Goal: Task Accomplishment & Management: Manage account settings

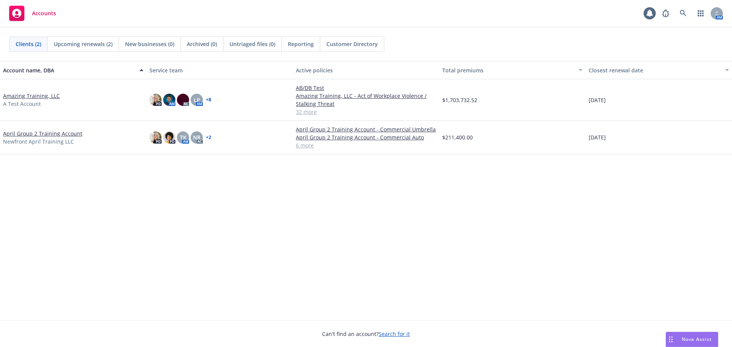
drag, startPoint x: 637, startPoint y: 197, endPoint x: 646, endPoint y: 190, distance: 10.9
click at [638, 196] on div "Account name, DBA Service team Active policies Total premiums Closest renewal d…" at bounding box center [366, 191] width 732 height 260
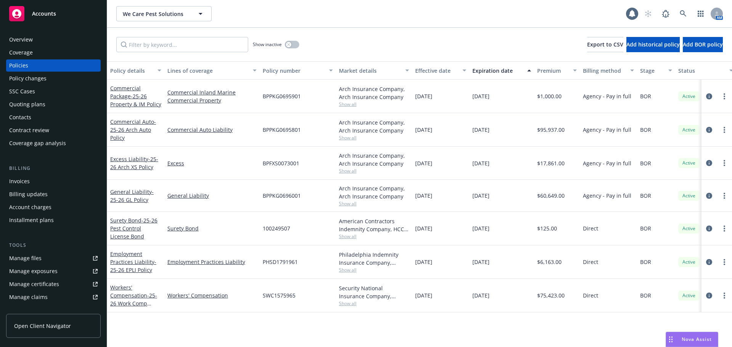
click at [121, 125] on div "Commercial Auto - 25-26 Arch Auto Policy" at bounding box center [135, 130] width 51 height 24
click at [128, 121] on link "Commercial Auto - 25-26 Arch Auto Policy" at bounding box center [133, 129] width 46 height 23
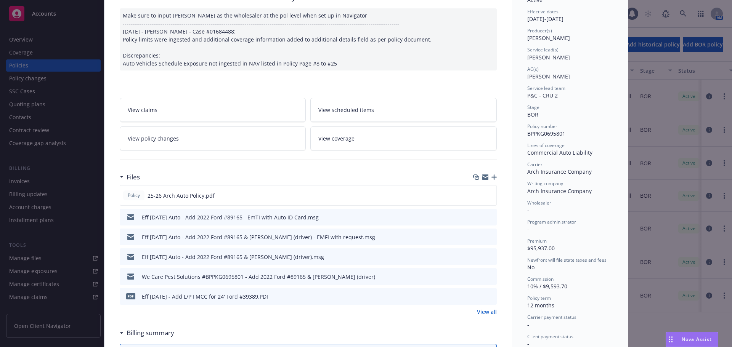
scroll to position [76, 0]
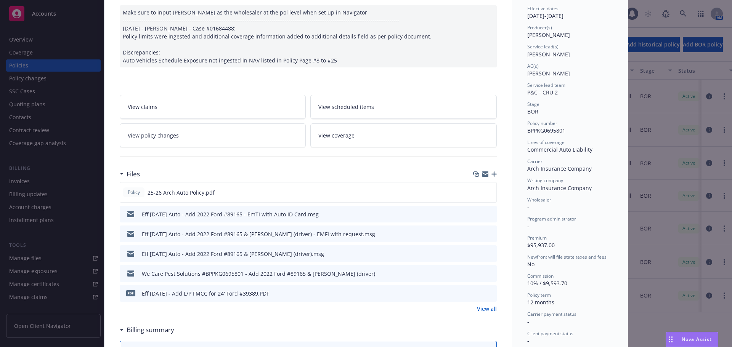
click at [189, 134] on link "View policy changes" at bounding box center [213, 135] width 186 height 24
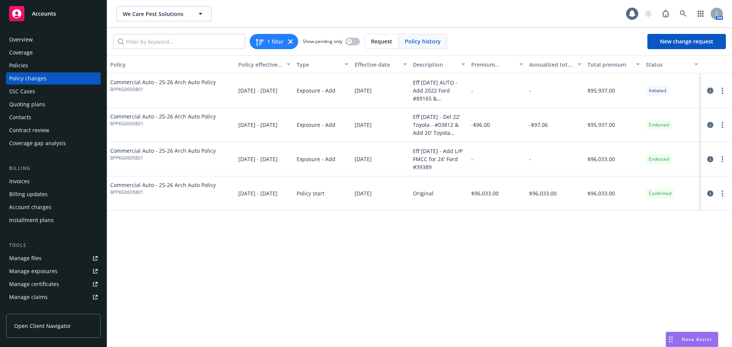
click at [710, 90] on icon "circleInformation" at bounding box center [710, 91] width 6 height 6
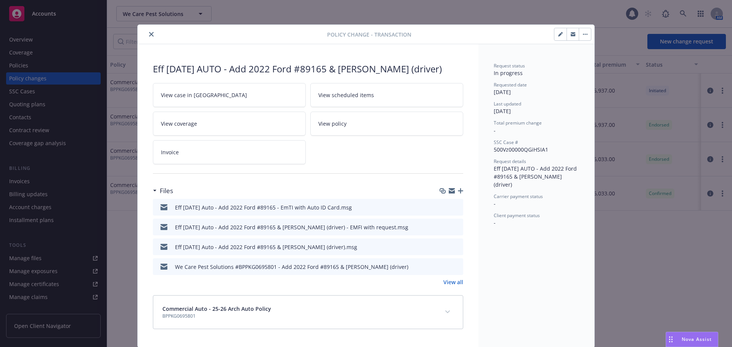
click at [149, 36] on icon "close" at bounding box center [151, 34] width 5 height 5
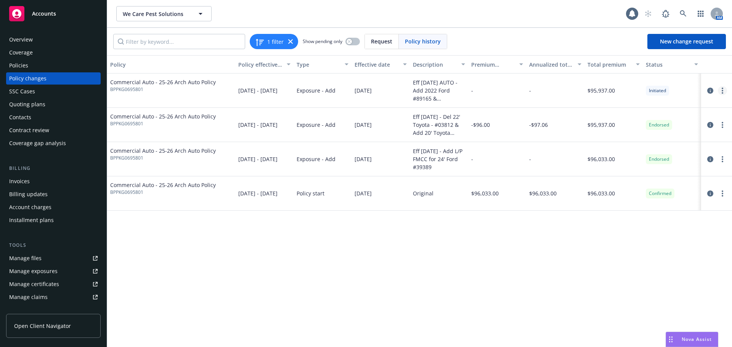
click at [724, 95] on link "more" at bounding box center [722, 90] width 9 height 9
click at [635, 122] on link "Resume workflow" at bounding box center [661, 121] width 131 height 15
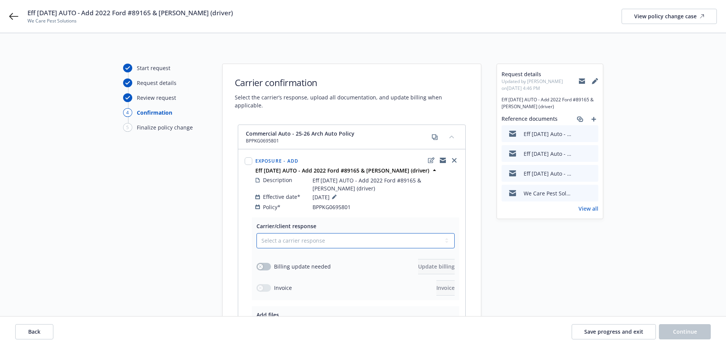
click at [298, 238] on select "Select a carrier response Accepted Accepted with revision No endorsement needed…" at bounding box center [355, 240] width 198 height 15
select select "ACCEPTED"
click at [256, 233] on select "Select a carrier response Accepted Accepted with revision No endorsement needed…" at bounding box center [355, 240] width 198 height 15
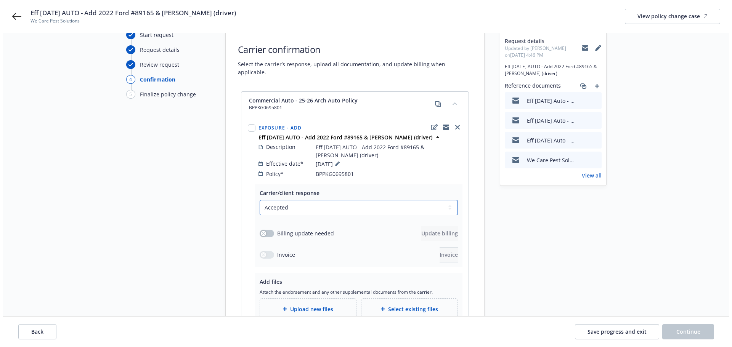
scroll to position [76, 0]
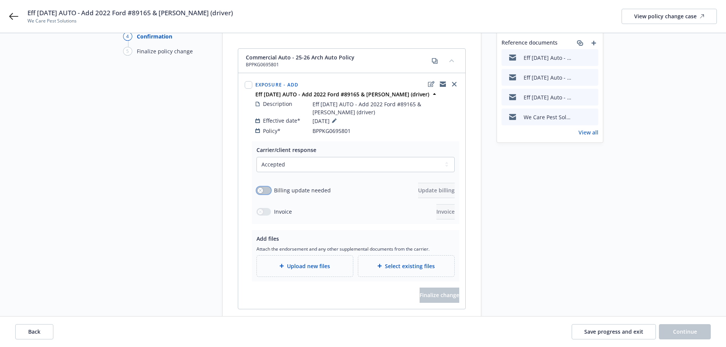
click at [263, 187] on button "button" at bounding box center [263, 191] width 14 height 8
click at [418, 187] on span "Update billing" at bounding box center [436, 190] width 37 height 7
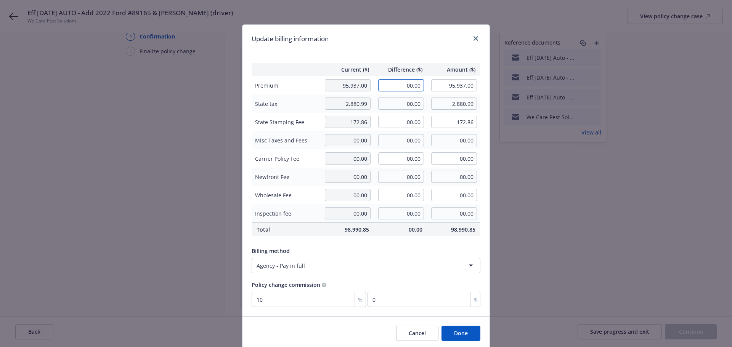
drag, startPoint x: 389, startPoint y: 85, endPoint x: 479, endPoint y: 98, distance: 91.2
click at [477, 99] on tbody "Premium 95,937.00 00.00 95,937.00 State tax 2,880.99 00.00 2,880.99 State Stamp…" at bounding box center [366, 149] width 228 height 147
type input "1,346.00"
type input "97,283.00"
type input "134.6"
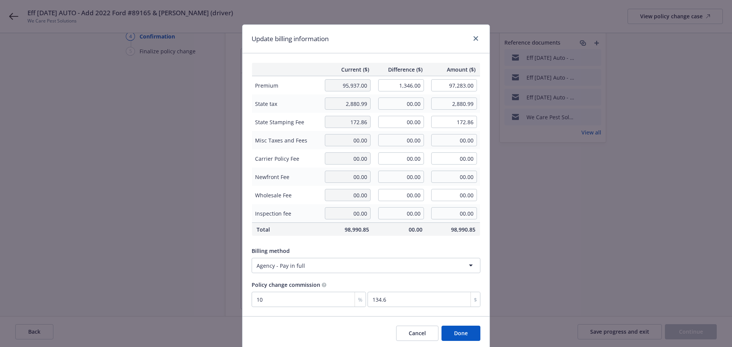
click at [545, 242] on div "Update billing information Current ($) Difference ($) Amount ($) Premium 95,937…" at bounding box center [366, 173] width 732 height 347
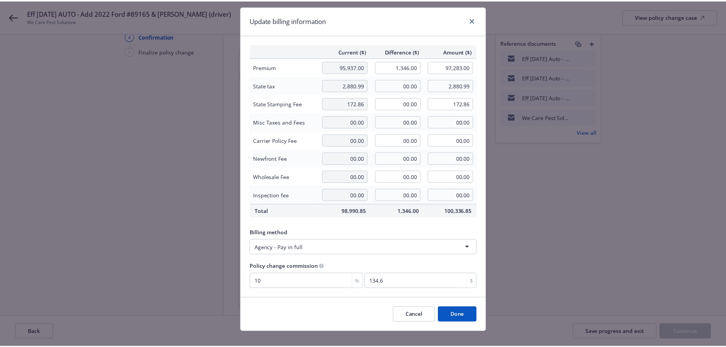
scroll to position [28, 0]
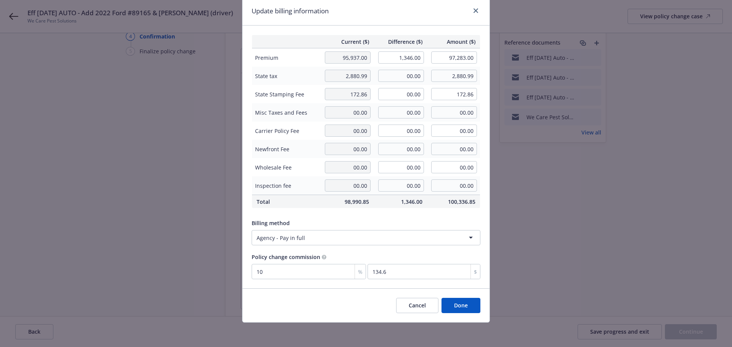
click at [459, 305] on button "Done" at bounding box center [460, 305] width 39 height 15
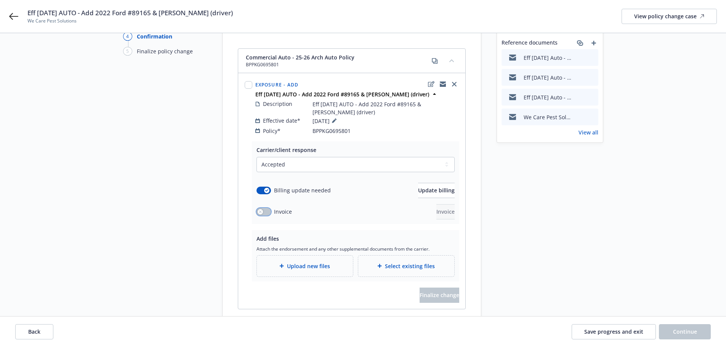
click at [262, 208] on button "button" at bounding box center [263, 212] width 14 height 8
click at [306, 262] on span "Upload new files" at bounding box center [308, 266] width 43 height 8
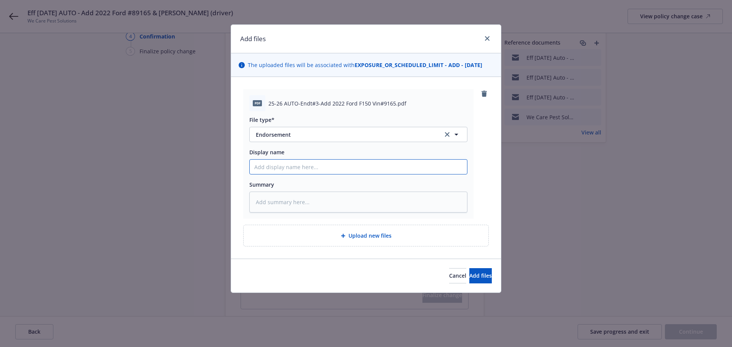
click at [300, 165] on input "Display name" at bounding box center [358, 167] width 217 height 14
paste input "25-26 AUTO-Endt#3-Add 2022 Ford F150 Vin#9165"
type textarea "x"
type input "25-26 AUTO-Endt#3-Add 2022 Ford F150 Vin#9165"
click at [298, 204] on textarea at bounding box center [358, 202] width 218 height 21
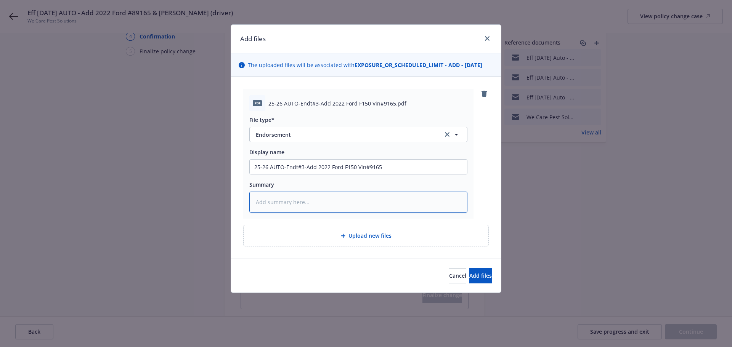
paste textarea "25-26 AUTO-Endt#3-Add 2022 Ford F150 Vin#9165"
type textarea "x"
type textarea "25-26 AUTO-Endt#3-Add 2022 Ford F150 Vin#9165"
click at [469, 274] on span "Add files" at bounding box center [480, 275] width 22 height 7
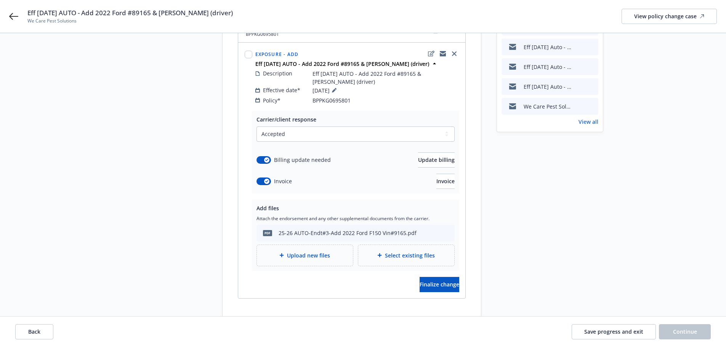
scroll to position [114, 0]
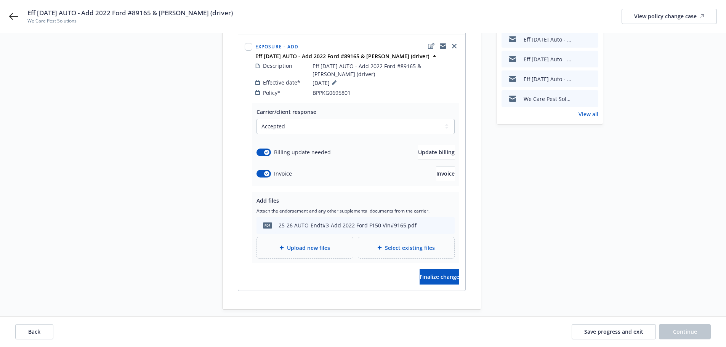
click at [312, 246] on div "Upload new files" at bounding box center [305, 247] width 96 height 21
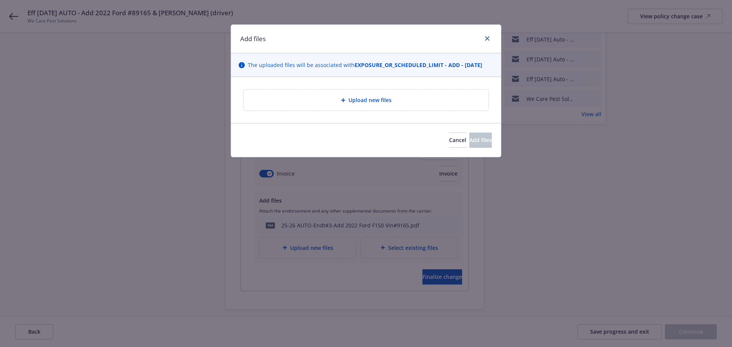
type textarea "x"
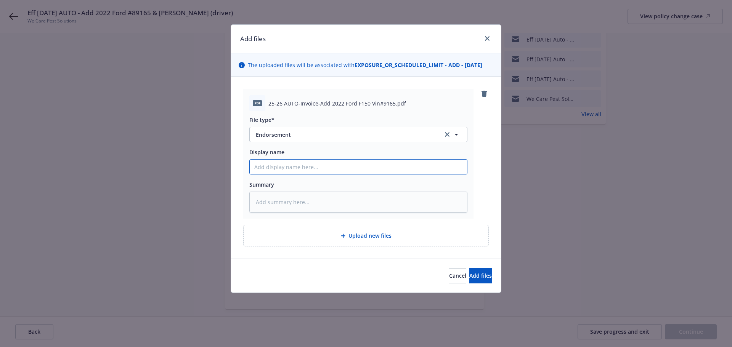
click at [312, 169] on input "Display name" at bounding box center [358, 167] width 217 height 14
click at [324, 135] on span "Endorsement" at bounding box center [344, 135] width 176 height 8
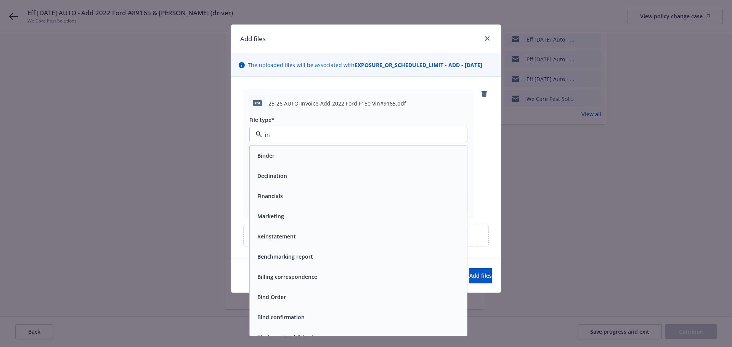
type input "inv"
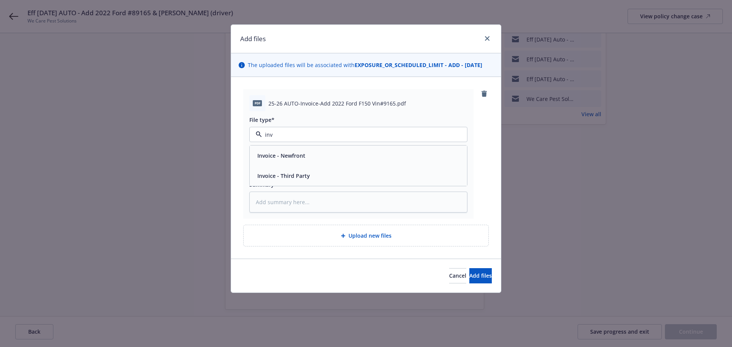
click at [293, 174] on span "Invoice - Third Party" at bounding box center [283, 176] width 53 height 8
click at [311, 167] on input "Display name" at bounding box center [358, 167] width 217 height 14
paste input "25-26 AUTO-Endt#3-Add 2022 Ford F150 Vin#9165"
type textarea "x"
type input "25-26 AUTO-Endt#3-Add 2022 Ford F150 Vin#9165"
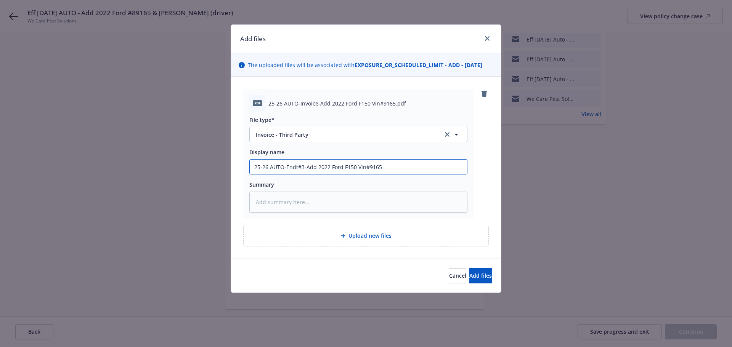
drag, startPoint x: 302, startPoint y: 167, endPoint x: 287, endPoint y: 167, distance: 15.2
click at [287, 167] on input "25-26 AUTO-Endt#3-Add 2022 Ford F150 Vin#9165" at bounding box center [358, 167] width 217 height 14
type textarea "x"
type input "25-26 AUTO-I-Add 2022 Ford F150 Vin#9165"
type textarea "x"
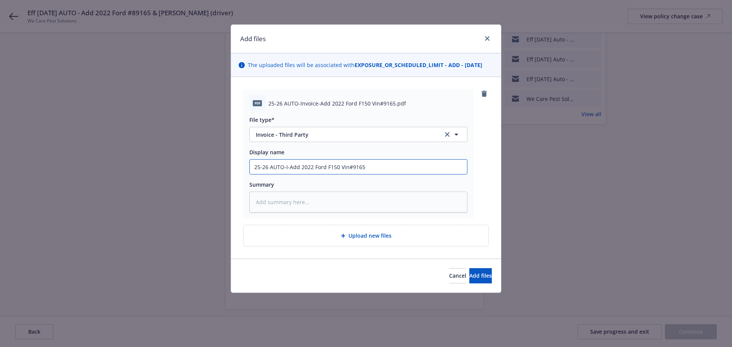
type input "25-26 AUTO-In-Add 2022 Ford F150 Vin#9165"
type textarea "x"
type input "25-26 AUTO-Inv-Add 2022 Ford F150 Vin#9165"
type textarea "x"
type input "25-26 AUTO-Invo-Add 2022 Ford F150 Vin#9165"
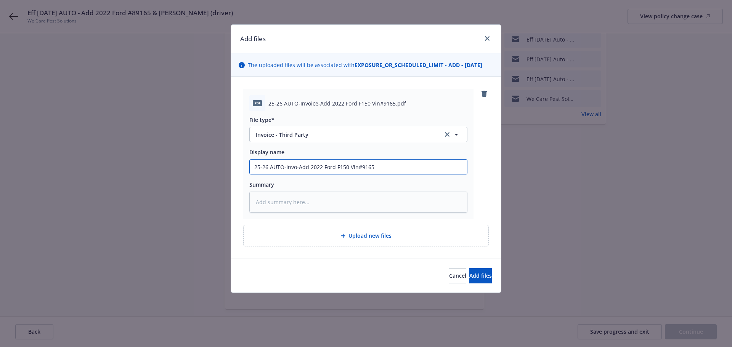
type textarea "x"
type input "25-26 AUTO-Invoi-Add 2022 Ford F150 Vin#9165"
type textarea "x"
type input "25-26 AUTO-Invoic-Add 2022 Ford F150 Vin#9165"
type textarea "x"
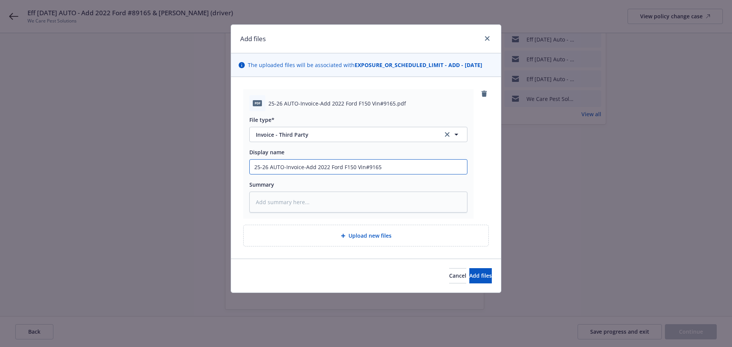
drag, startPoint x: 418, startPoint y: 168, endPoint x: 47, endPoint y: 161, distance: 370.5
click at [67, 164] on div "Add files The uploaded files will be associated with EXPOSURE_OR_SCHEDULED_LIMI…" at bounding box center [366, 173] width 732 height 347
type input "25-26 AUTO-Invoice-Add 2022 Ford F150 Vin#9165"
click at [292, 200] on textarea at bounding box center [358, 202] width 218 height 21
paste textarea "25-26 AUTO-Invoice-Add 2022 Ford F150 Vin#9165"
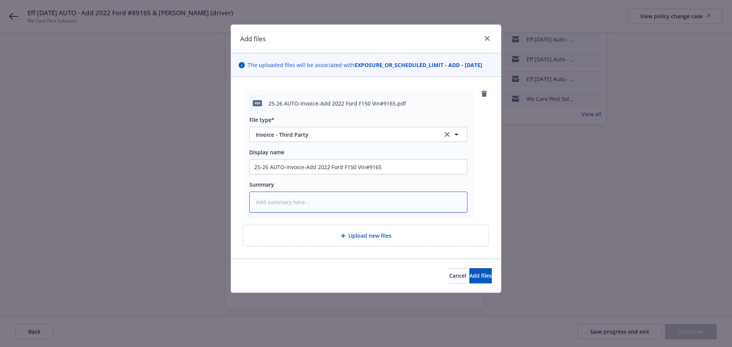
type textarea "x"
type textarea "25-26 AUTO-Invoice-Add 2022 Ford F150 Vin#9165"
click at [472, 280] on button "Add files" at bounding box center [480, 275] width 22 height 15
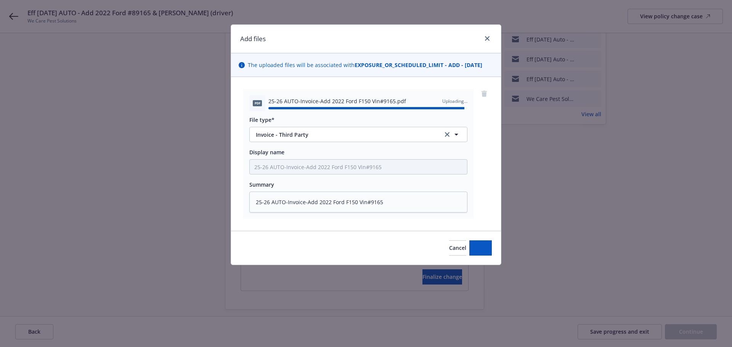
type textarea "x"
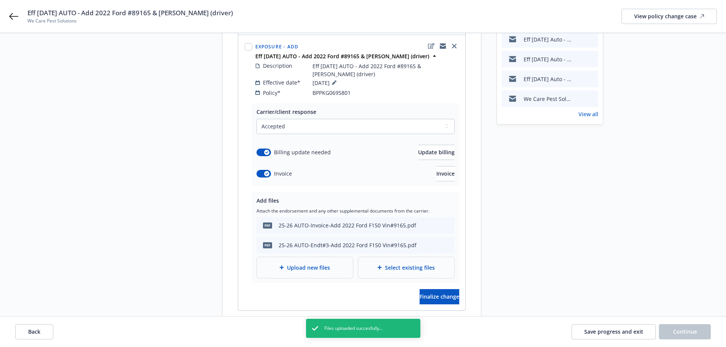
click at [526, 208] on div "Request details Updated by Kat O'Bryan on 08/06/2025, 4:46 PM Eff 7/30/25 AUTO …" at bounding box center [550, 139] width 107 height 380
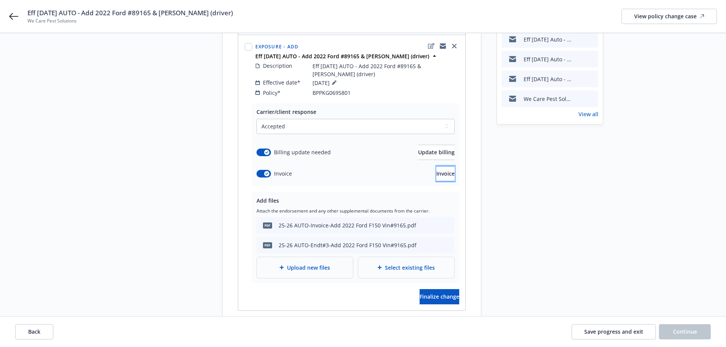
click at [436, 170] on button "Invoice" at bounding box center [445, 173] width 18 height 15
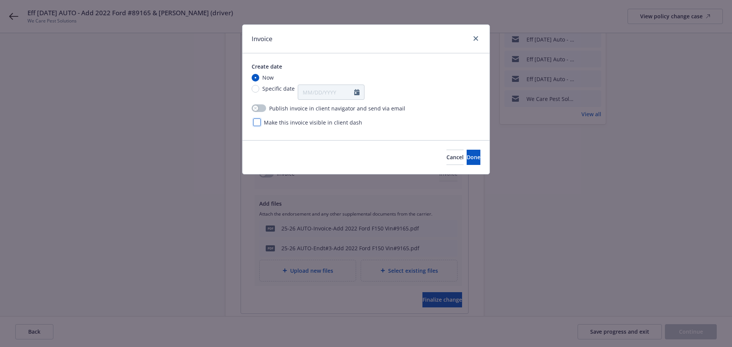
click at [254, 123] on div at bounding box center [257, 123] width 8 height 8
click at [301, 186] on div "Invoice Create date Now Specific date Publish invoice in client navigator and s…" at bounding box center [366, 173] width 732 height 347
click at [474, 154] on button "Done" at bounding box center [473, 157] width 14 height 15
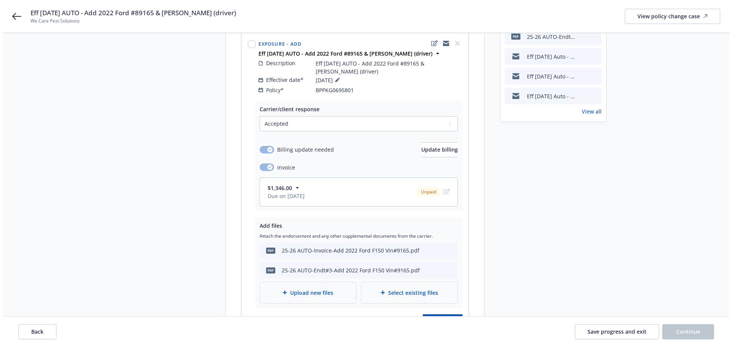
scroll to position [178, 0]
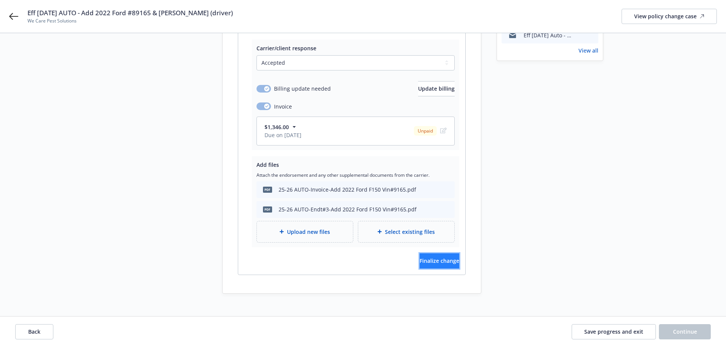
click at [431, 253] on button "Finalize change" at bounding box center [440, 260] width 40 height 15
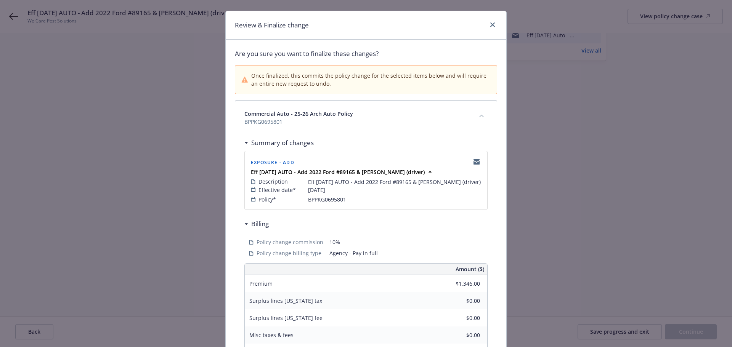
scroll to position [38, 0]
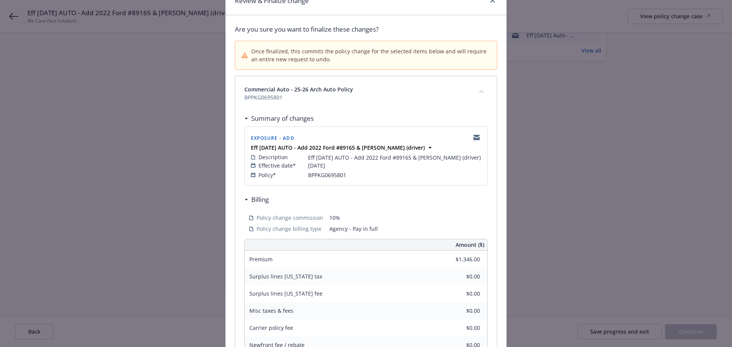
drag, startPoint x: 416, startPoint y: 157, endPoint x: 463, endPoint y: 203, distance: 65.5
click at [462, 162] on span "Eff [DATE] AUTO - Add 2022 Ford #89165 & [PERSON_NAME] (driver)" at bounding box center [394, 158] width 173 height 8
click at [459, 170] on div "Effective date* 07/30/2025" at bounding box center [366, 166] width 230 height 8
drag, startPoint x: 417, startPoint y: 157, endPoint x: 459, endPoint y: 178, distance: 46.9
click at [466, 162] on span "Eff [DATE] AUTO - Add 2022 Ford #89165 & [PERSON_NAME] (driver)" at bounding box center [394, 158] width 173 height 8
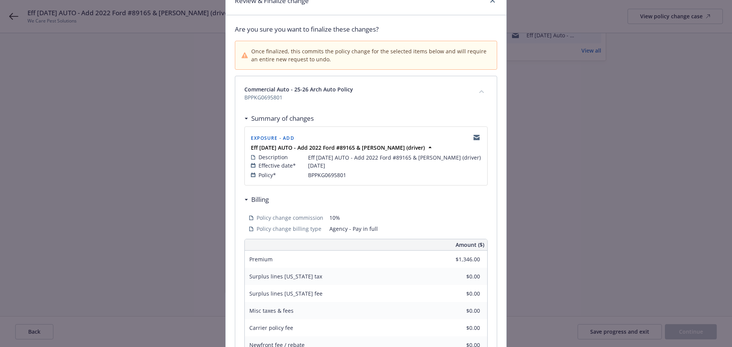
click at [458, 170] on div "Effective date* 07/30/2025" at bounding box center [366, 166] width 230 height 8
drag, startPoint x: 461, startPoint y: 158, endPoint x: 417, endPoint y: 160, distance: 44.6
click at [423, 160] on span "Eff [DATE] AUTO - Add 2022 Ford #89165 & [PERSON_NAME] (driver)" at bounding box center [394, 158] width 173 height 8
click at [417, 157] on span "Eff [DATE] AUTO - Add 2022 Ford #89165 & [PERSON_NAME] (driver)" at bounding box center [394, 158] width 173 height 8
drag, startPoint x: 417, startPoint y: 159, endPoint x: 460, endPoint y: 157, distance: 42.7
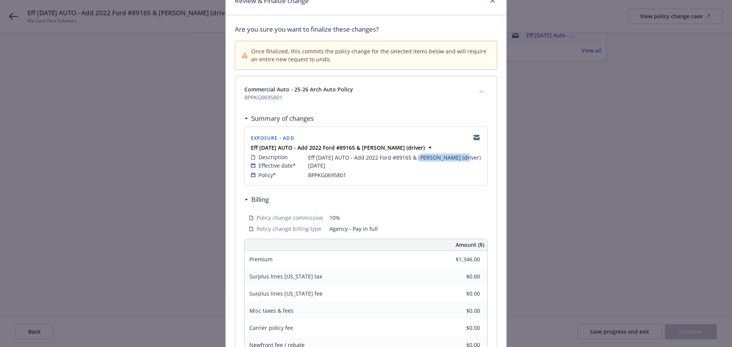
click at [460, 157] on span "Eff [DATE] AUTO - Add 2022 Ford #89165 & [PERSON_NAME] (driver)" at bounding box center [394, 158] width 173 height 8
copy span "Noubar Mikaelian"
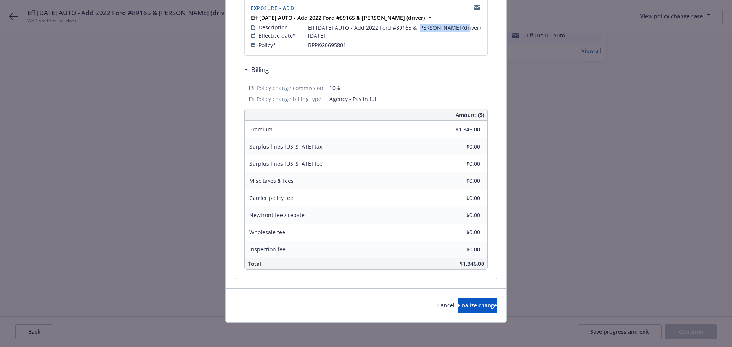
scroll to position [176, 0]
click at [475, 303] on span "Finalize change" at bounding box center [477, 305] width 40 height 7
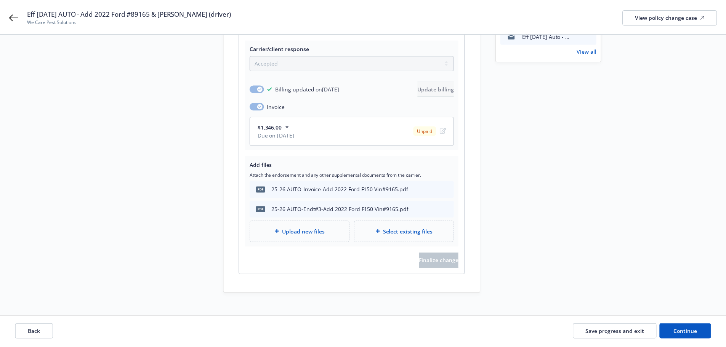
scroll to position [178, 0]
click at [682, 333] on span "Continue" at bounding box center [685, 331] width 24 height 7
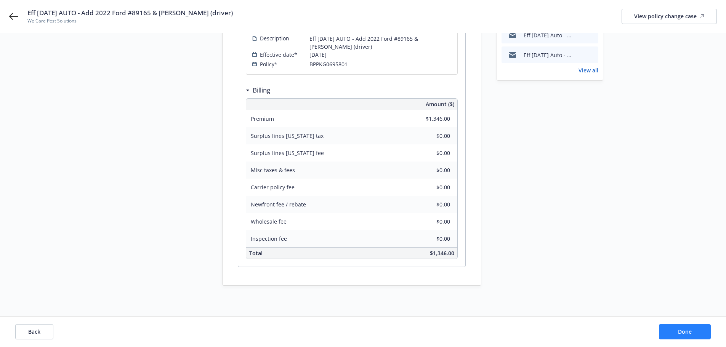
scroll to position [158, 0]
click at [682, 333] on span "Done" at bounding box center [685, 331] width 14 height 7
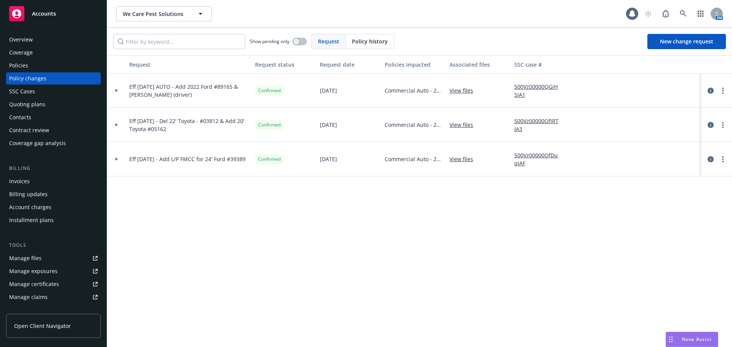
click at [34, 256] on div "Manage files" at bounding box center [25, 258] width 32 height 12
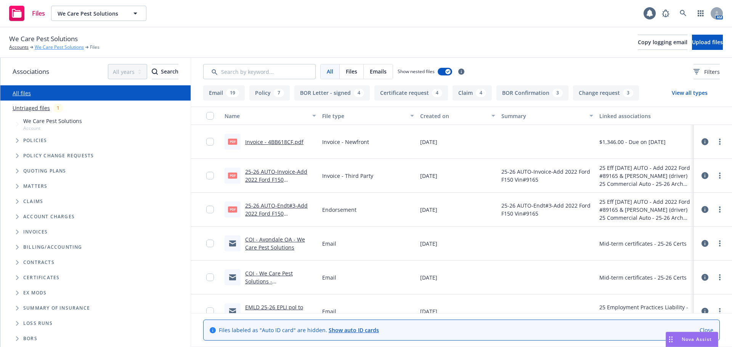
click at [54, 47] on link "We Care Pest Solutions" at bounding box center [59, 47] width 49 height 7
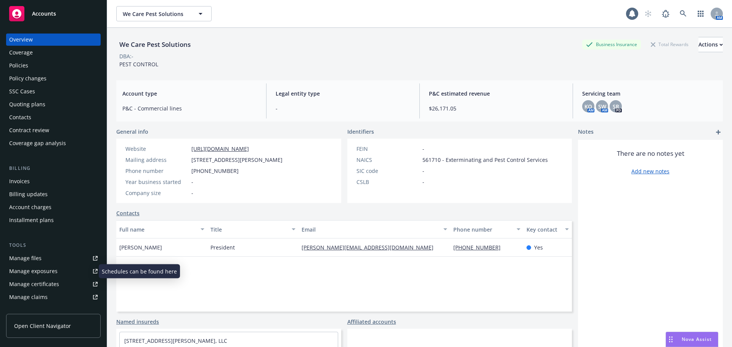
click at [38, 270] on div "Manage exposures" at bounding box center [33, 271] width 48 height 12
click at [21, 181] on div "Invoices" at bounding box center [19, 181] width 21 height 12
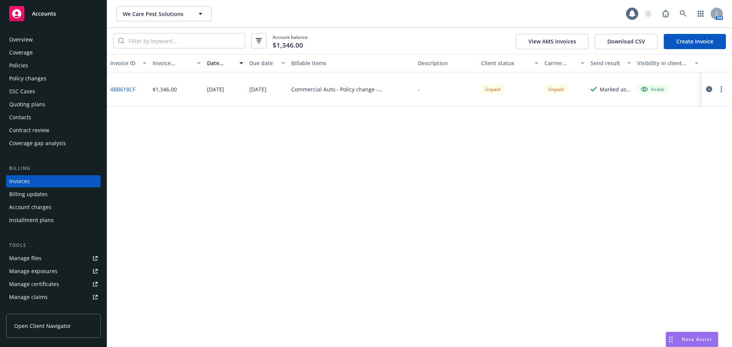
click at [27, 79] on div "Policy changes" at bounding box center [27, 78] width 37 height 12
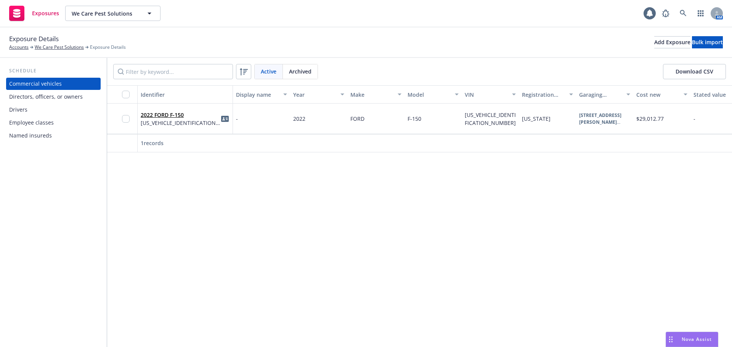
click at [22, 109] on div "Drivers" at bounding box center [18, 110] width 18 height 12
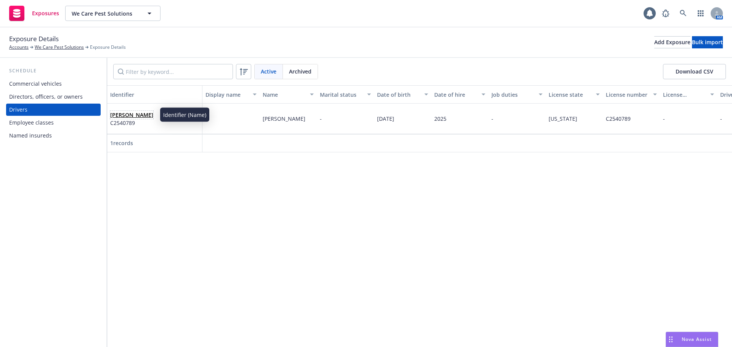
click at [144, 115] on link "Noubar Mikaelian" at bounding box center [131, 114] width 43 height 7
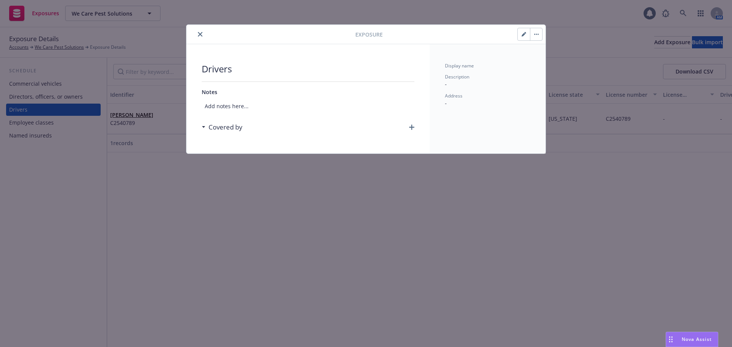
click at [521, 36] on button "button" at bounding box center [524, 34] width 12 height 12
select select "CA"
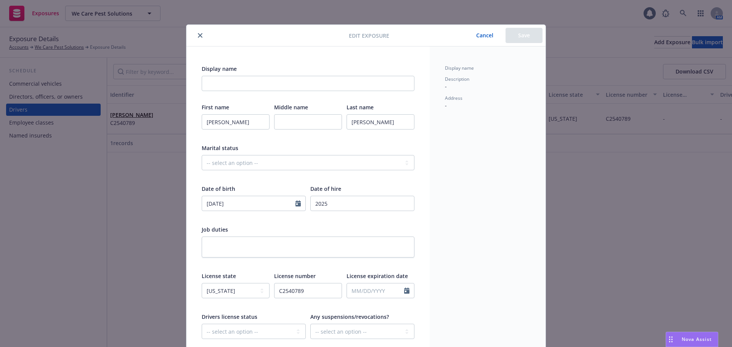
click at [480, 37] on button "Cancel" at bounding box center [485, 35] width 42 height 15
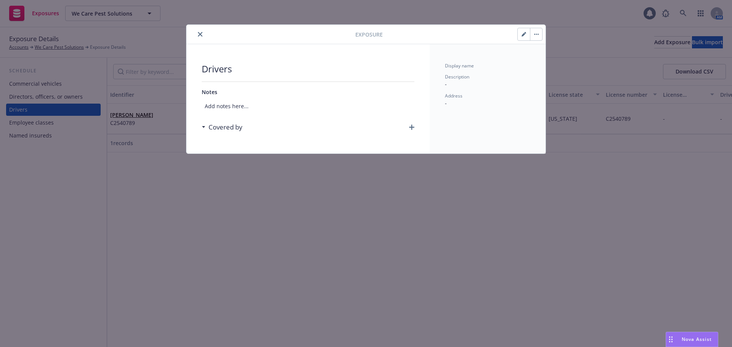
click at [533, 37] on button "button" at bounding box center [536, 34] width 12 height 12
click at [460, 119] on div "Display name Description - Address -" at bounding box center [488, 98] width 116 height 109
click at [410, 126] on icon "button" at bounding box center [411, 127] width 5 height 5
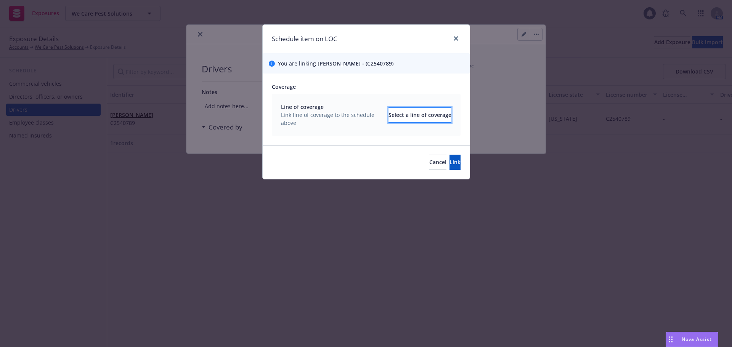
click at [403, 114] on div "Select a line of coverage" at bounding box center [419, 115] width 63 height 14
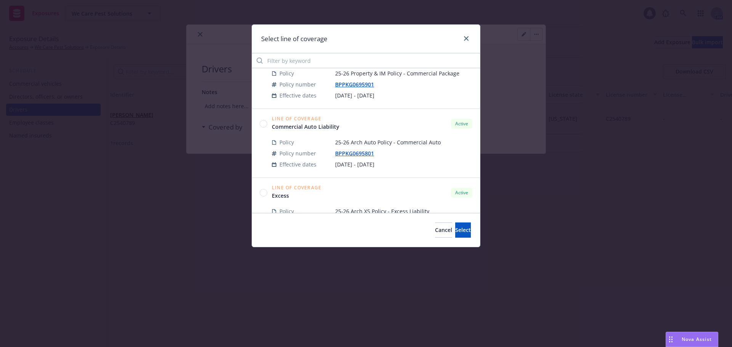
scroll to position [305, 0]
click at [263, 125] on circle at bounding box center [263, 122] width 7 height 7
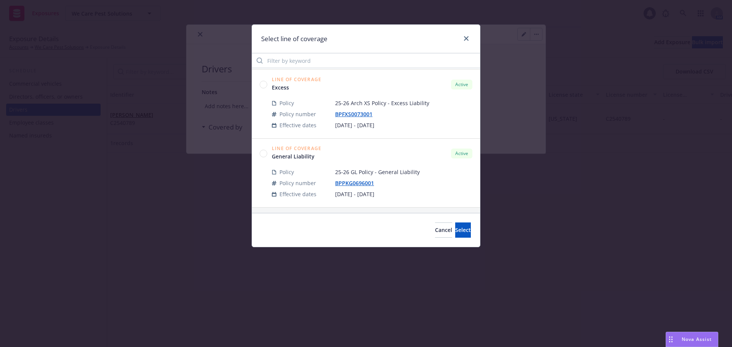
scroll to position [413, 0]
click at [455, 234] on button "Select" at bounding box center [463, 230] width 16 height 15
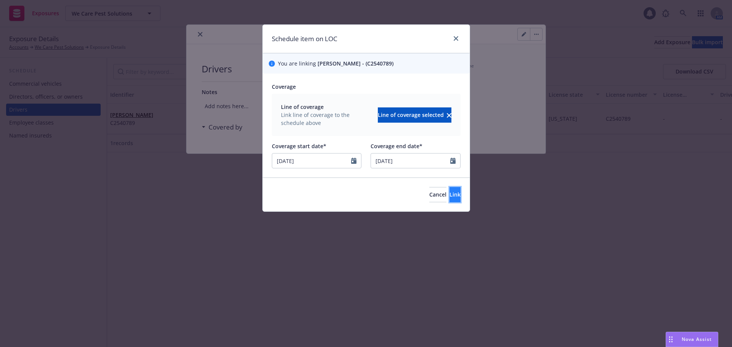
click at [449, 196] on button "Link" at bounding box center [454, 194] width 11 height 15
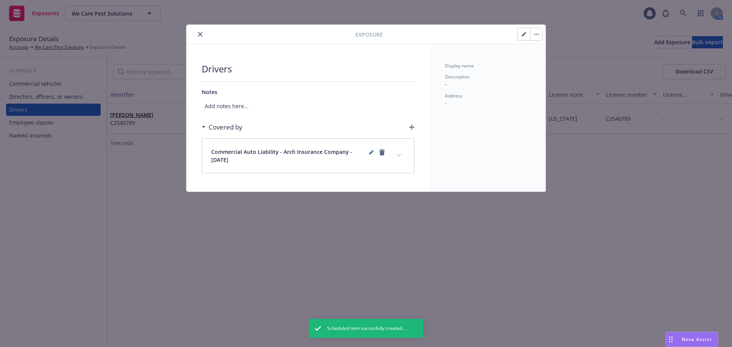
click at [201, 33] on icon "close" at bounding box center [200, 34] width 5 height 5
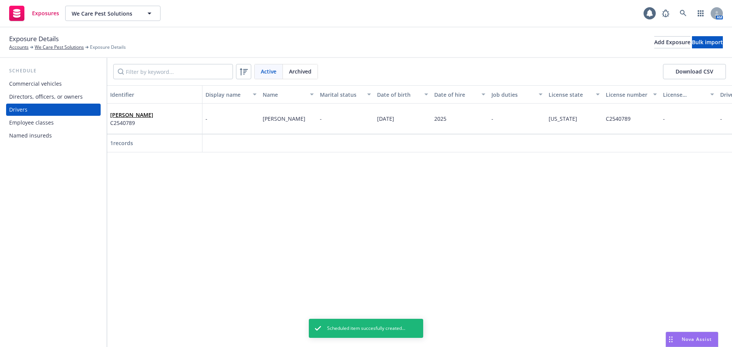
click at [39, 87] on div "Commercial vehicles" at bounding box center [35, 84] width 53 height 12
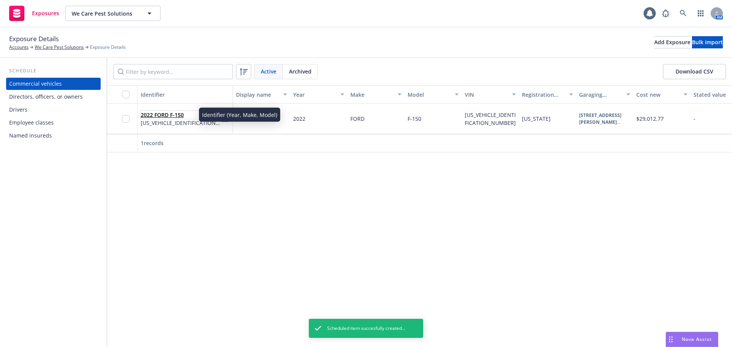
click at [169, 115] on link "2022 FORD F-150" at bounding box center [162, 114] width 43 height 7
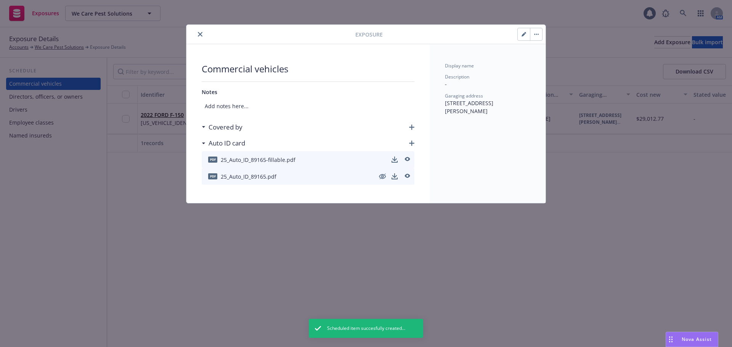
click at [202, 35] on icon "close" at bounding box center [200, 34] width 5 height 5
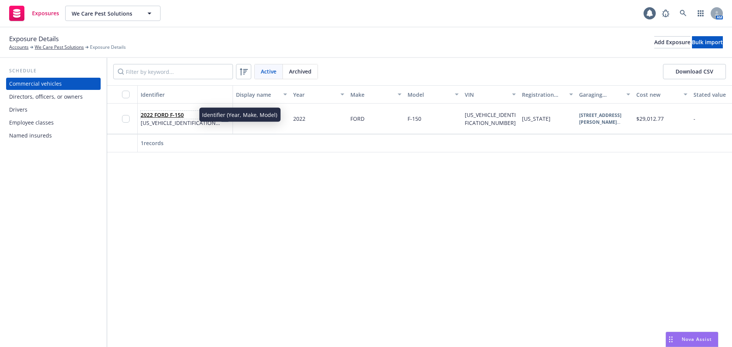
click at [157, 114] on link "2022 FORD F-150" at bounding box center [162, 114] width 43 height 7
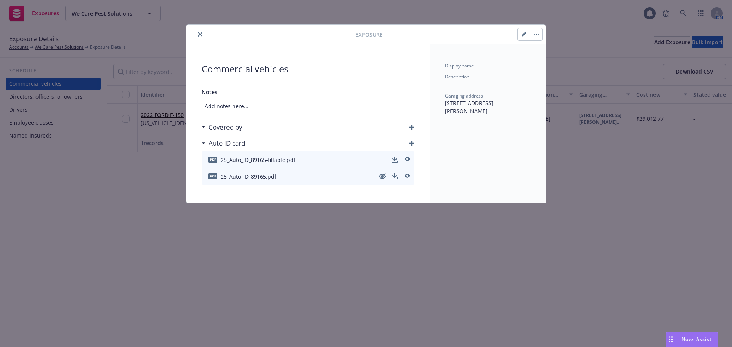
click at [411, 127] on icon "button" at bounding box center [411, 127] width 5 height 5
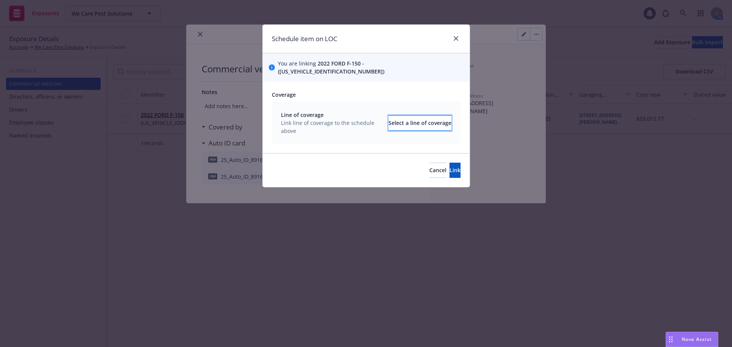
click at [420, 116] on div "Select a line of coverage" at bounding box center [419, 123] width 63 height 14
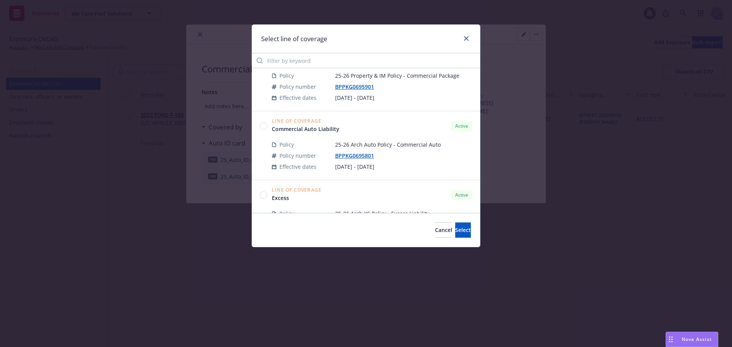
scroll to position [305, 0]
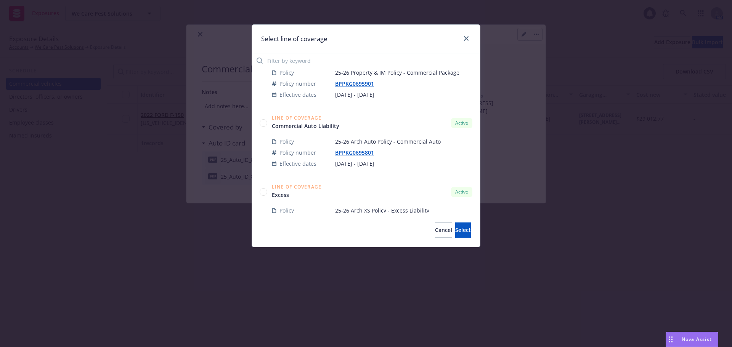
click at [261, 121] on circle at bounding box center [263, 122] width 7 height 7
click at [455, 231] on span "Select" at bounding box center [463, 229] width 16 height 7
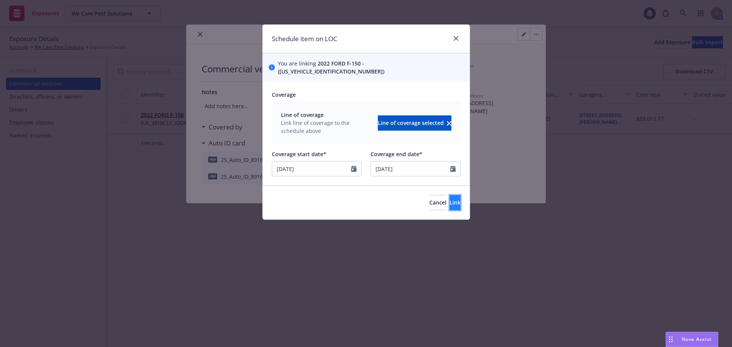
click at [452, 202] on button "Link" at bounding box center [454, 202] width 11 height 15
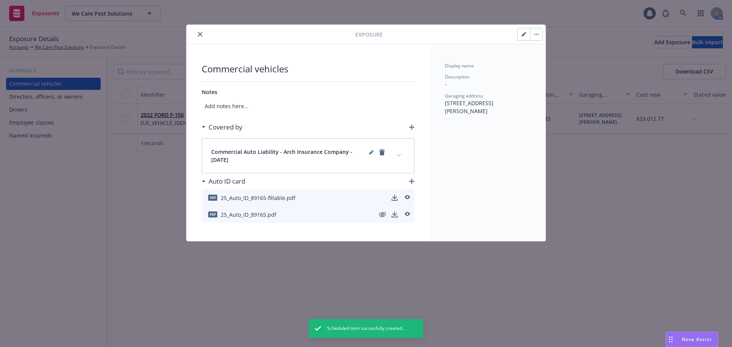
click at [203, 34] on button "close" at bounding box center [200, 34] width 9 height 9
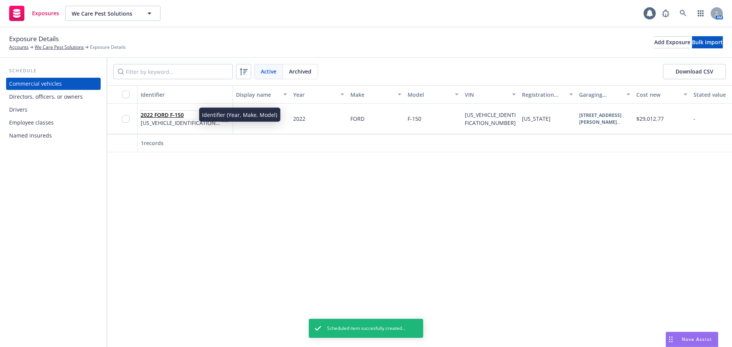
click at [151, 116] on link "2022 FORD F-150" at bounding box center [162, 114] width 43 height 7
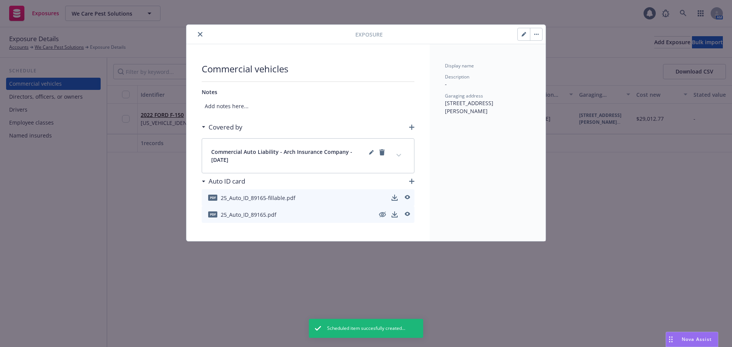
click at [523, 35] on icon "button" at bounding box center [523, 35] width 4 height 4
select select "CA"
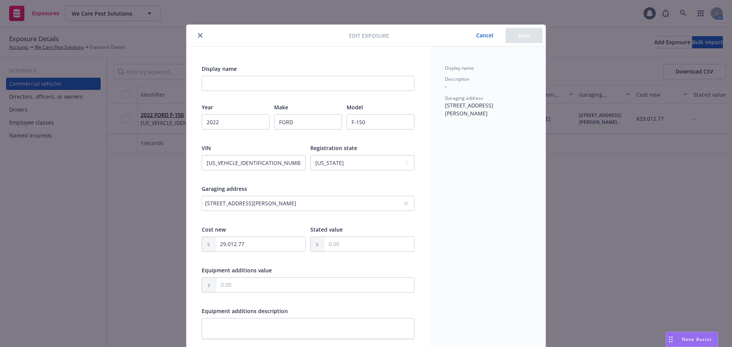
click at [198, 34] on icon "close" at bounding box center [200, 35] width 5 height 5
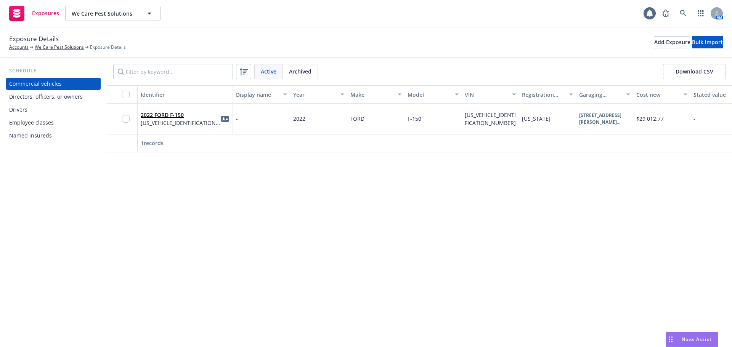
click at [16, 139] on div "Named insureds" at bounding box center [30, 136] width 43 height 12
